Goal: Navigation & Orientation: Find specific page/section

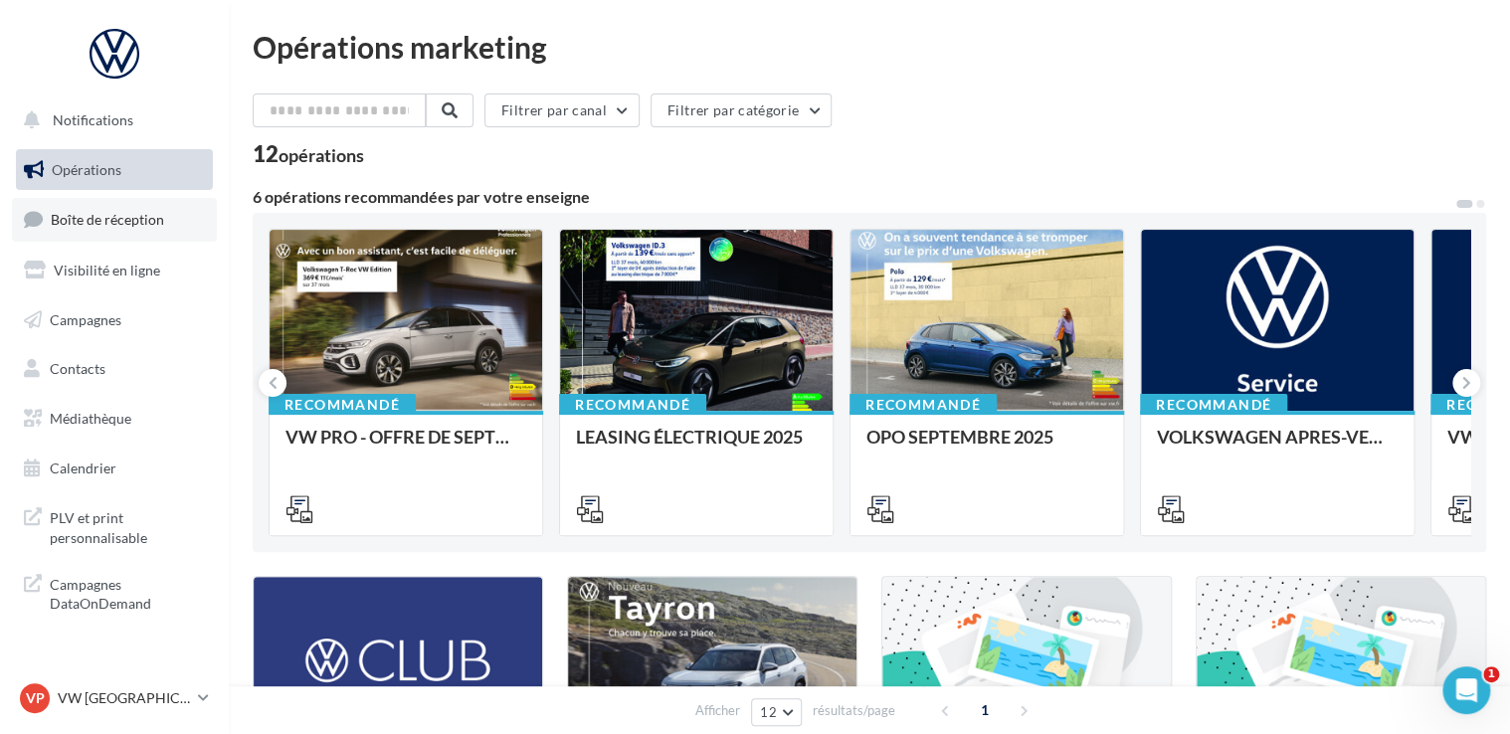
click at [161, 233] on link "Boîte de réception" at bounding box center [114, 219] width 205 height 43
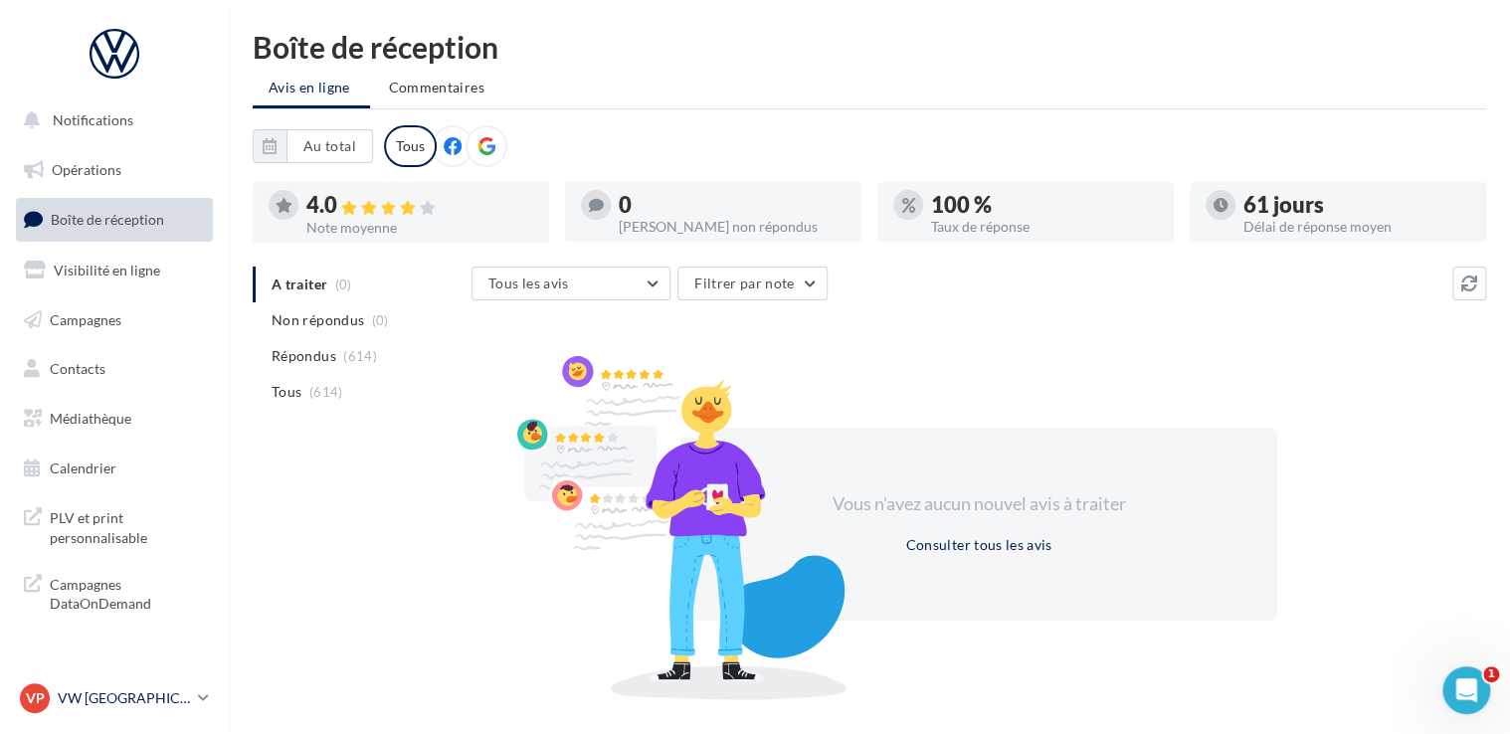
click at [129, 707] on p "VW [GEOGRAPHIC_DATA] 20" at bounding box center [124, 698] width 132 height 20
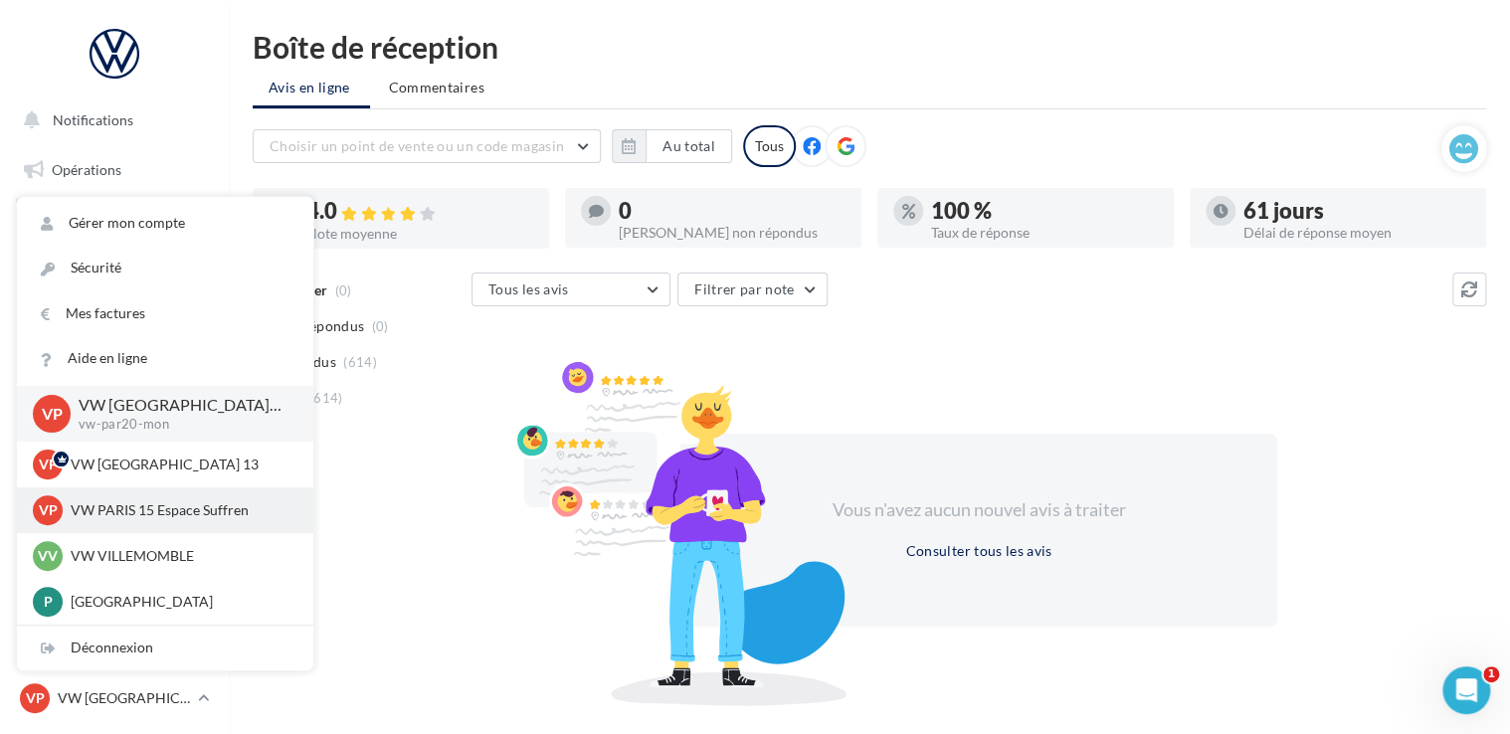
click at [167, 510] on p "VW PARIS 15 Espace Suffren" at bounding box center [180, 510] width 219 height 20
